Goal: Information Seeking & Learning: Learn about a topic

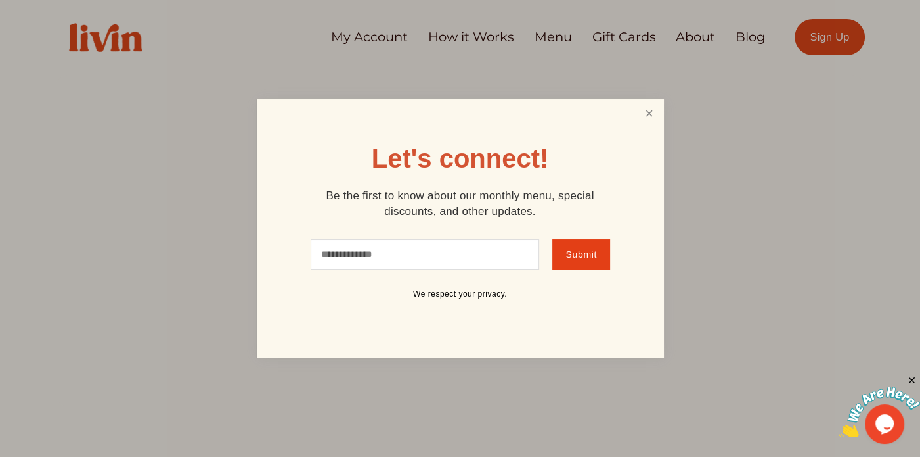
click at [644, 115] on link "Close" at bounding box center [649, 113] width 25 height 24
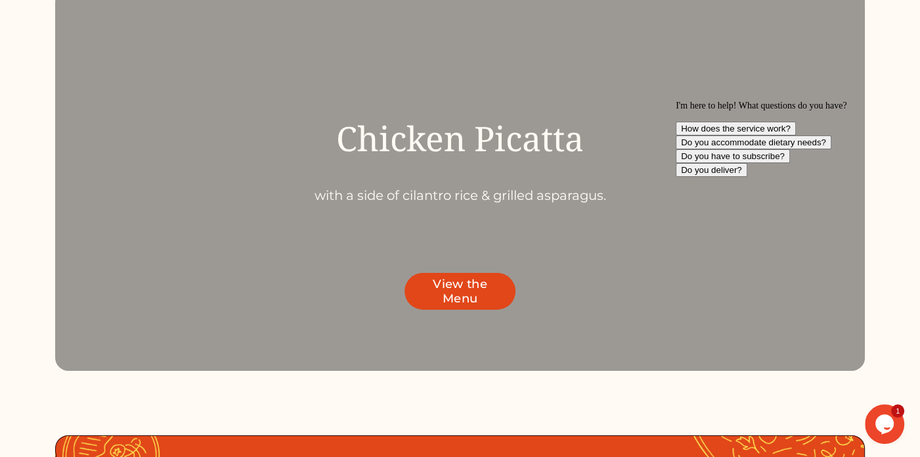
scroll to position [4139, 0]
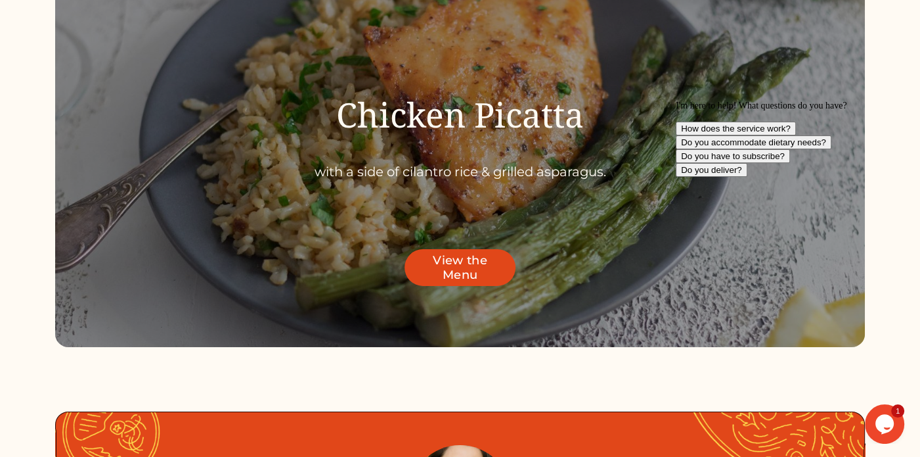
click at [462, 286] on link "View the Menu" at bounding box center [460, 267] width 110 height 37
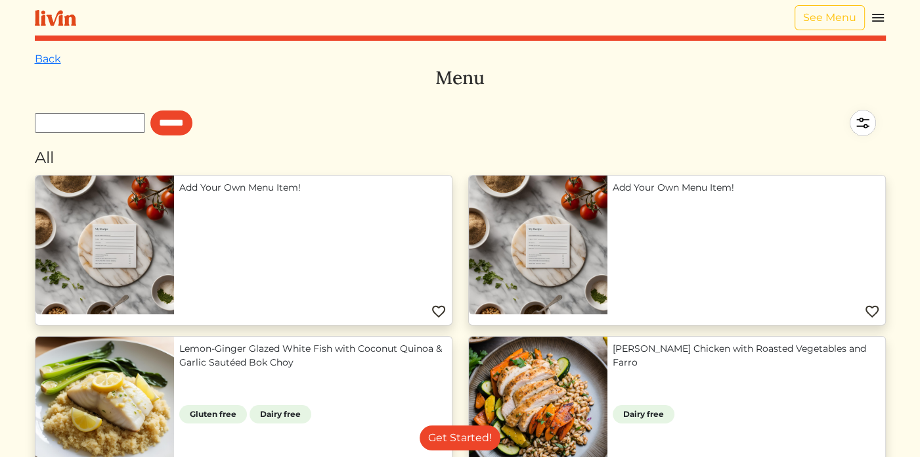
click at [878, 20] on img at bounding box center [878, 18] width 16 height 16
click at [55, 61] on link "Back" at bounding box center [48, 59] width 26 height 12
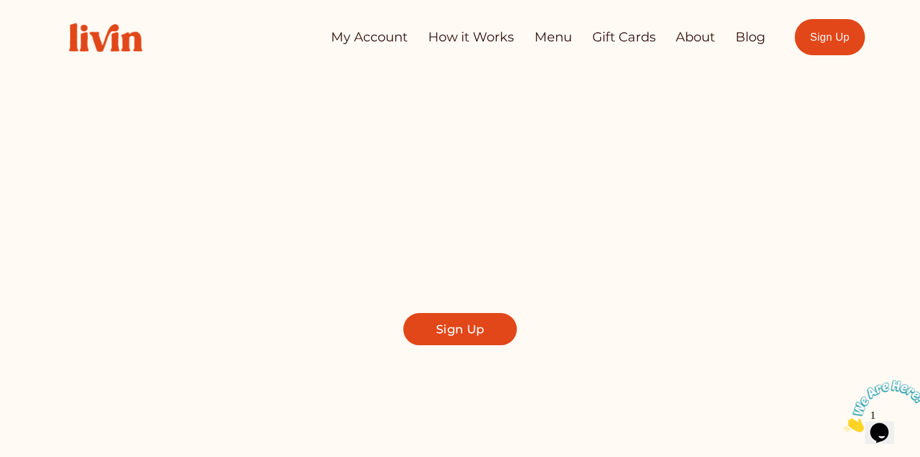
click at [460, 42] on link "How it Works" at bounding box center [471, 37] width 86 height 26
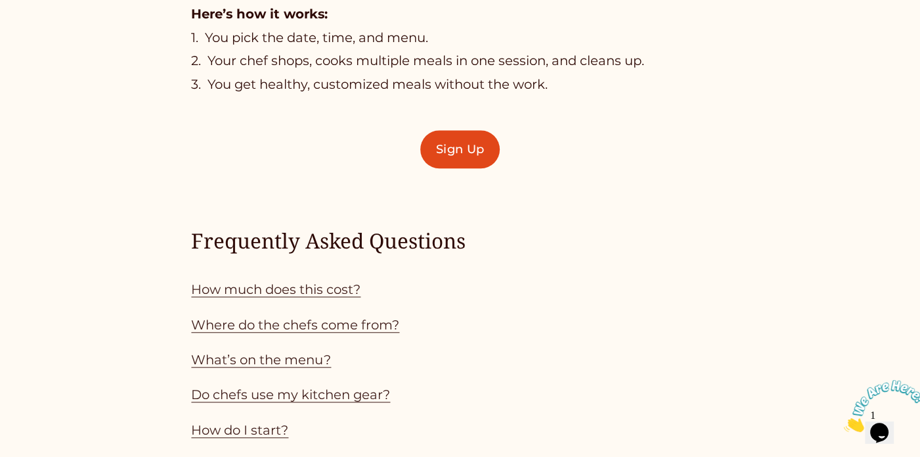
scroll to position [985, 0]
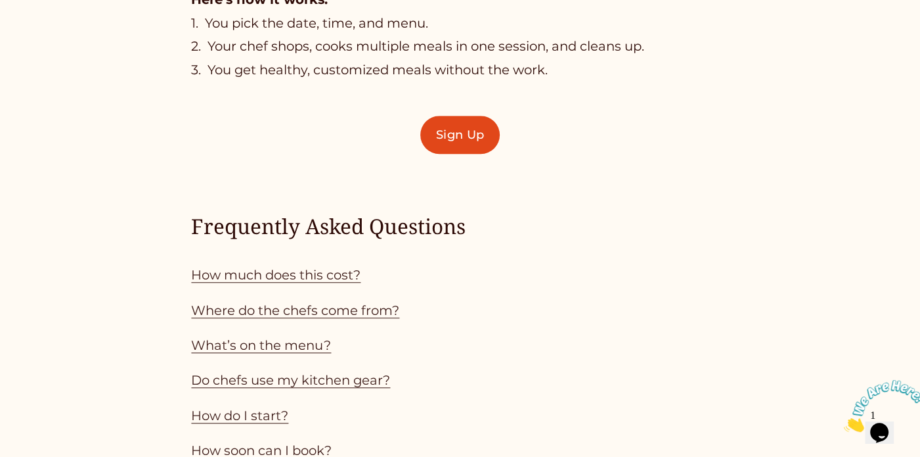
click at [338, 282] on link "How much does this cost?" at bounding box center [275, 275] width 169 height 16
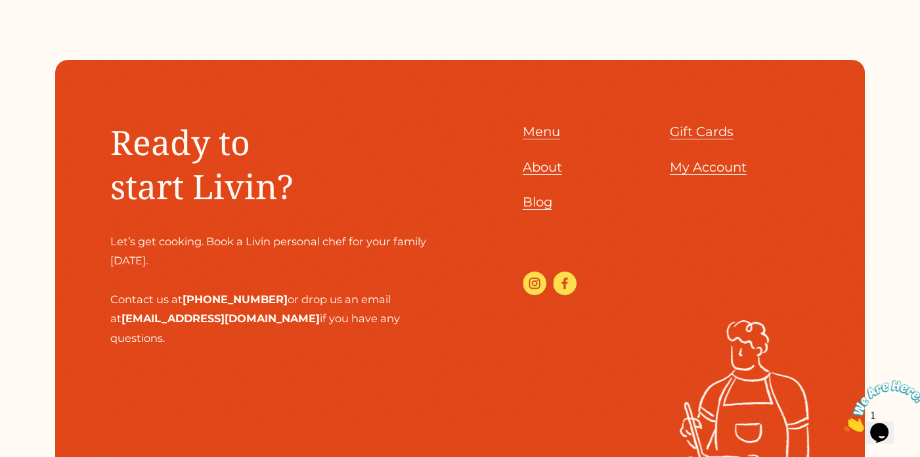
scroll to position [4144, 0]
